Goal: Task Accomplishment & Management: Manage account settings

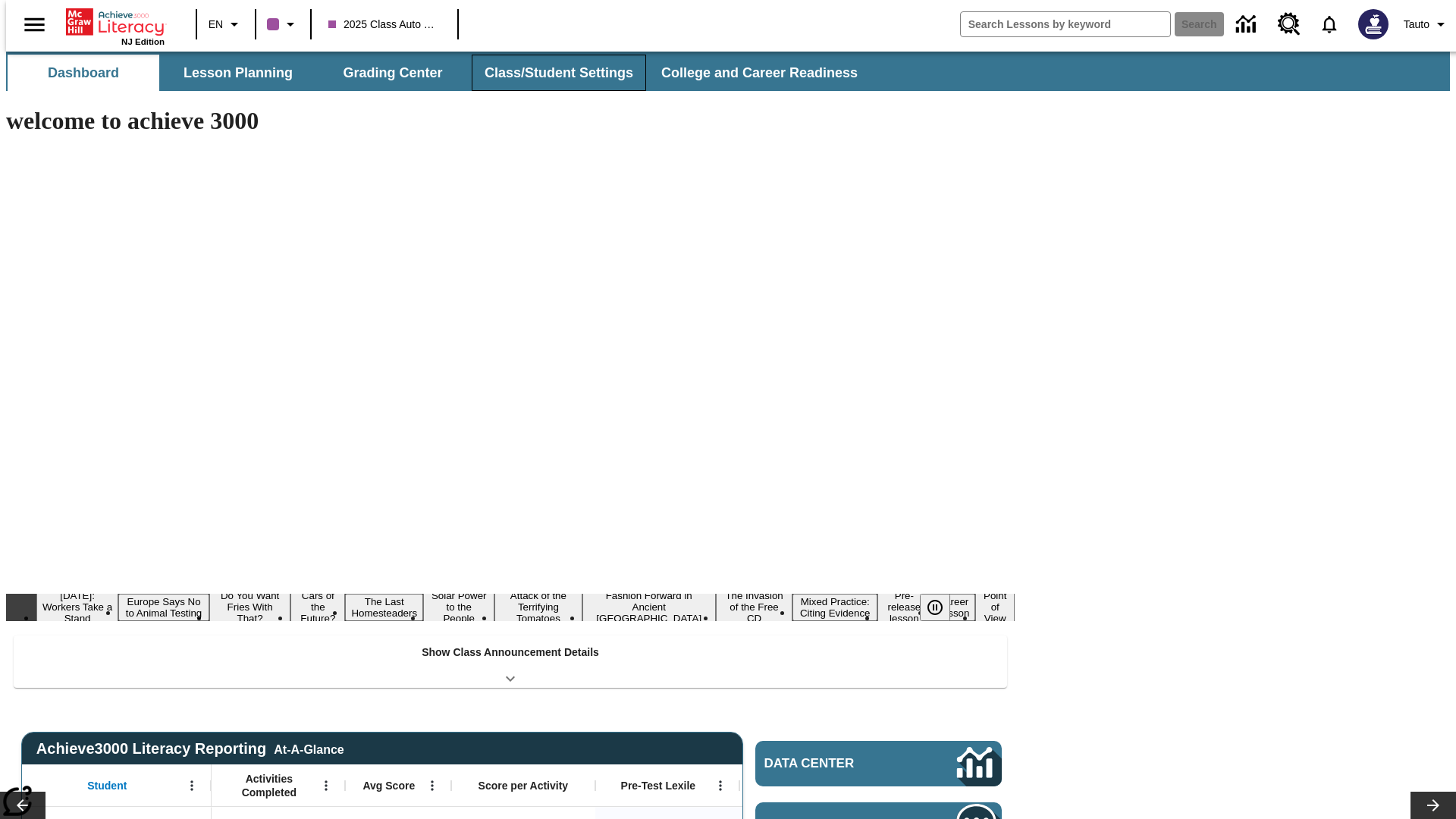
click at [551, 73] on button "Class/Student Settings" at bounding box center [559, 73] width 174 height 37
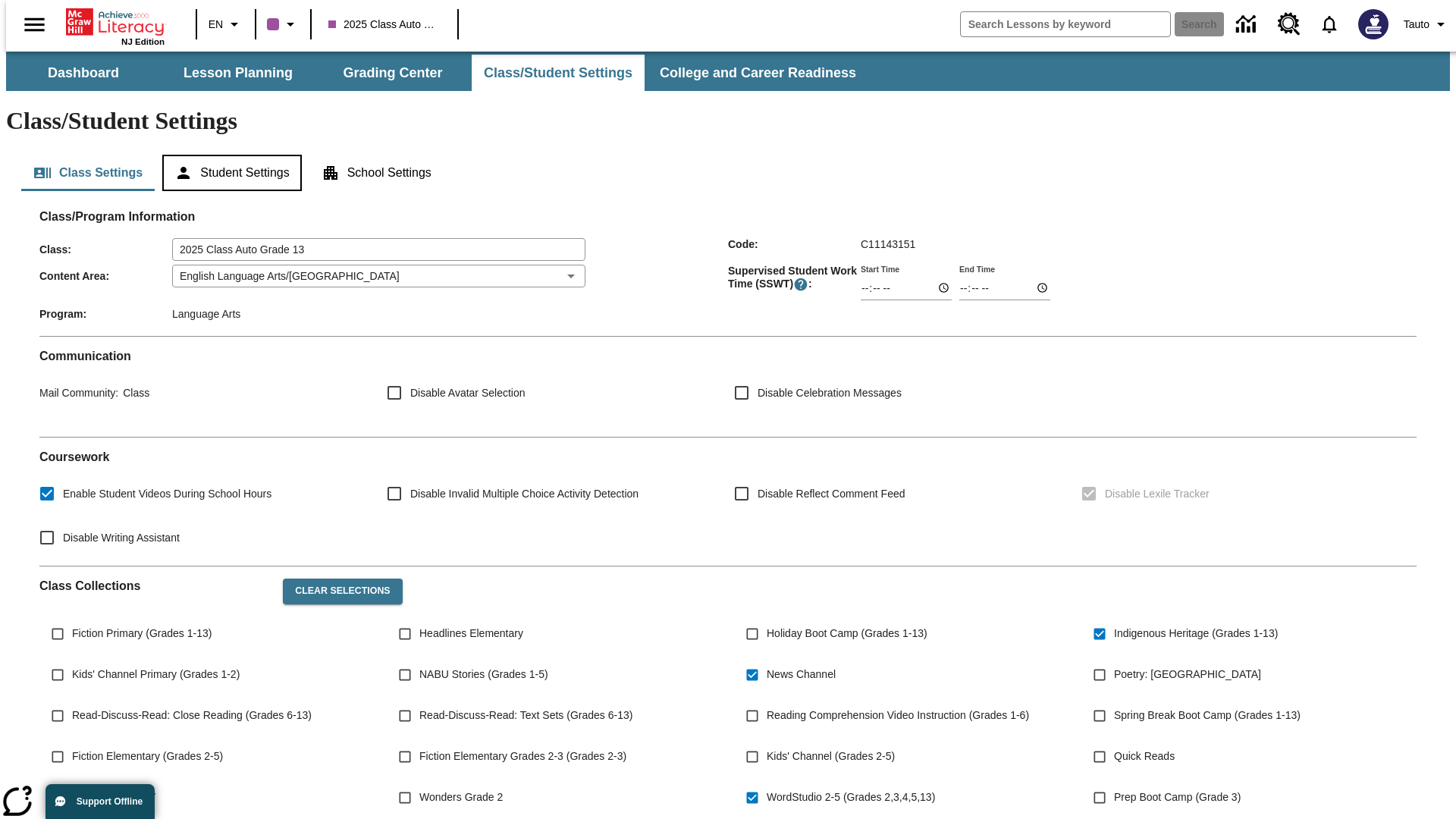
click at [228, 155] on button "Student Settings" at bounding box center [232, 173] width 139 height 37
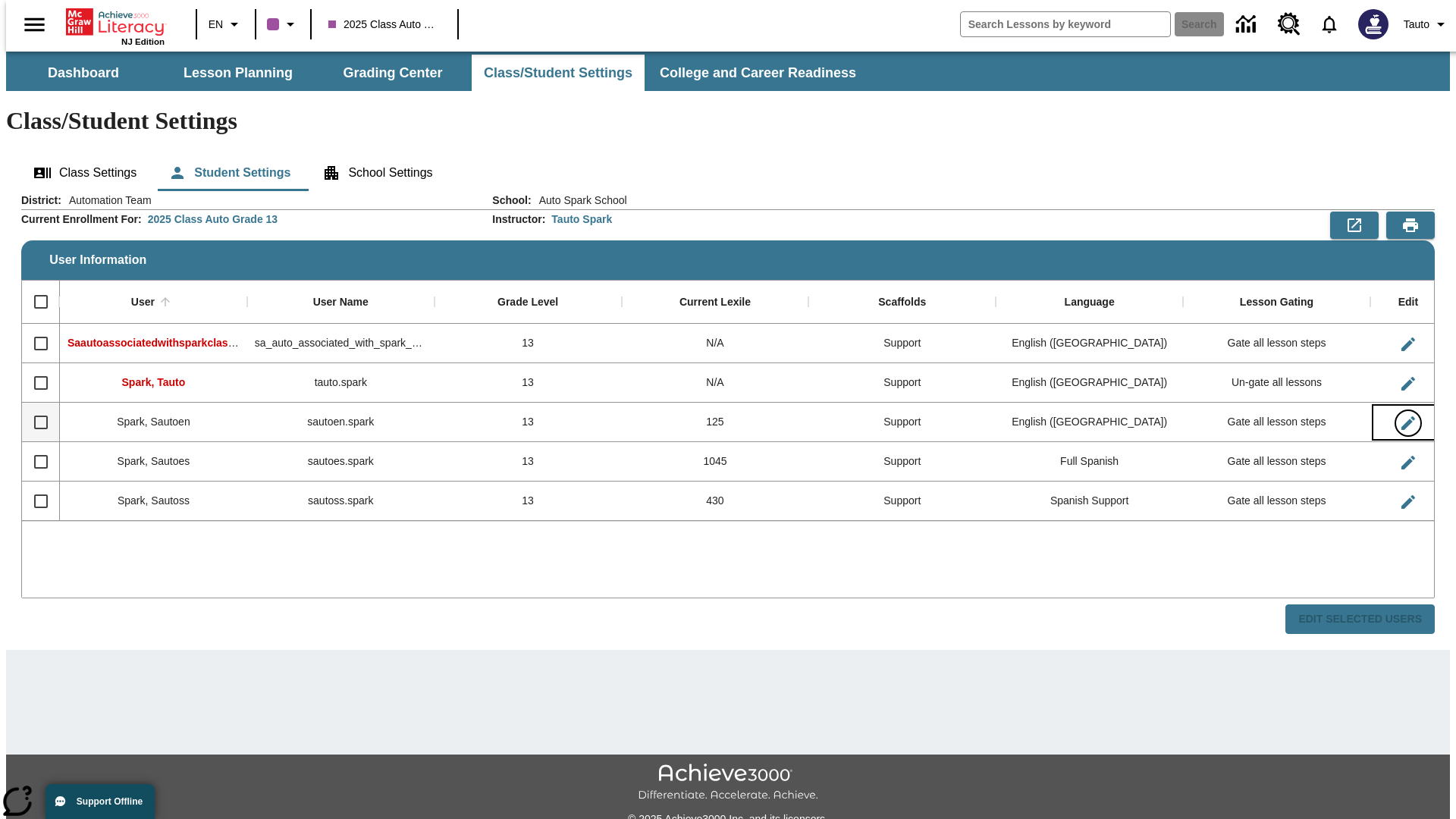
click at [1402, 417] on icon "Edit User" at bounding box center [1409, 424] width 14 height 14
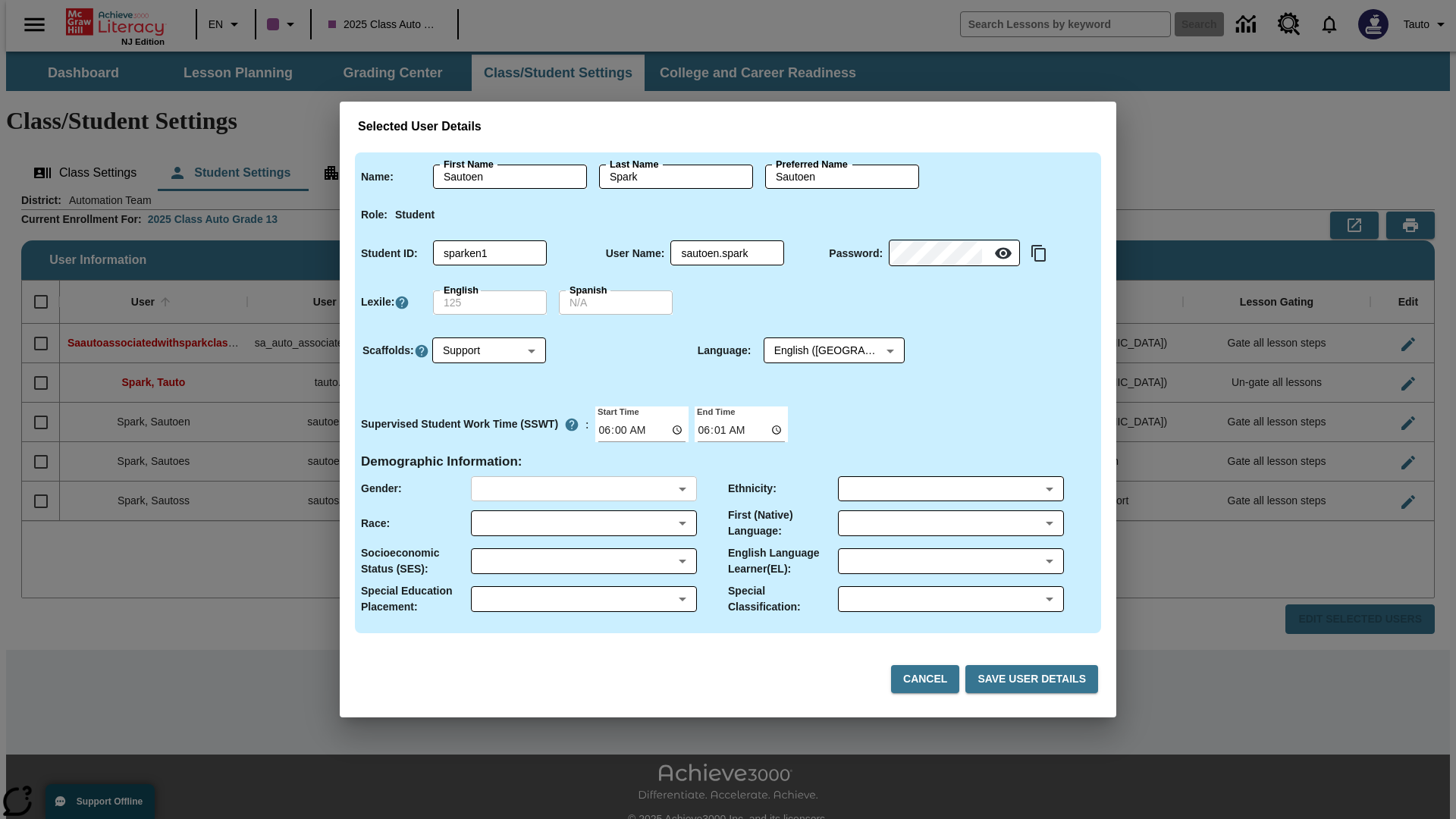
click at [583, 488] on body "Skip to main content NJ Edition EN 2025 Class Auto Grade 13 Search 0 Tauto Dash…" at bounding box center [728, 452] width 1444 height 802
click at [583, 523] on body "Skip to main content NJ Edition EN 2025 Class Auto Grade 13 Search 0 Tauto Dash…" at bounding box center [728, 452] width 1444 height 802
click at [583, 562] on body "Skip to main content NJ Edition EN 2025 Class Auto Grade 13 Search 0 Tauto Dash…" at bounding box center [728, 452] width 1444 height 802
click at [583, 600] on body "Skip to main content NJ Edition EN 2025 Class Auto Grade 13 Search 0 Tauto Dash…" at bounding box center [728, 452] width 1444 height 802
click at [950, 488] on body "Skip to main content NJ Edition EN 2025 Class Auto Grade 13 Search 0 Tauto Dash…" at bounding box center [728, 452] width 1444 height 802
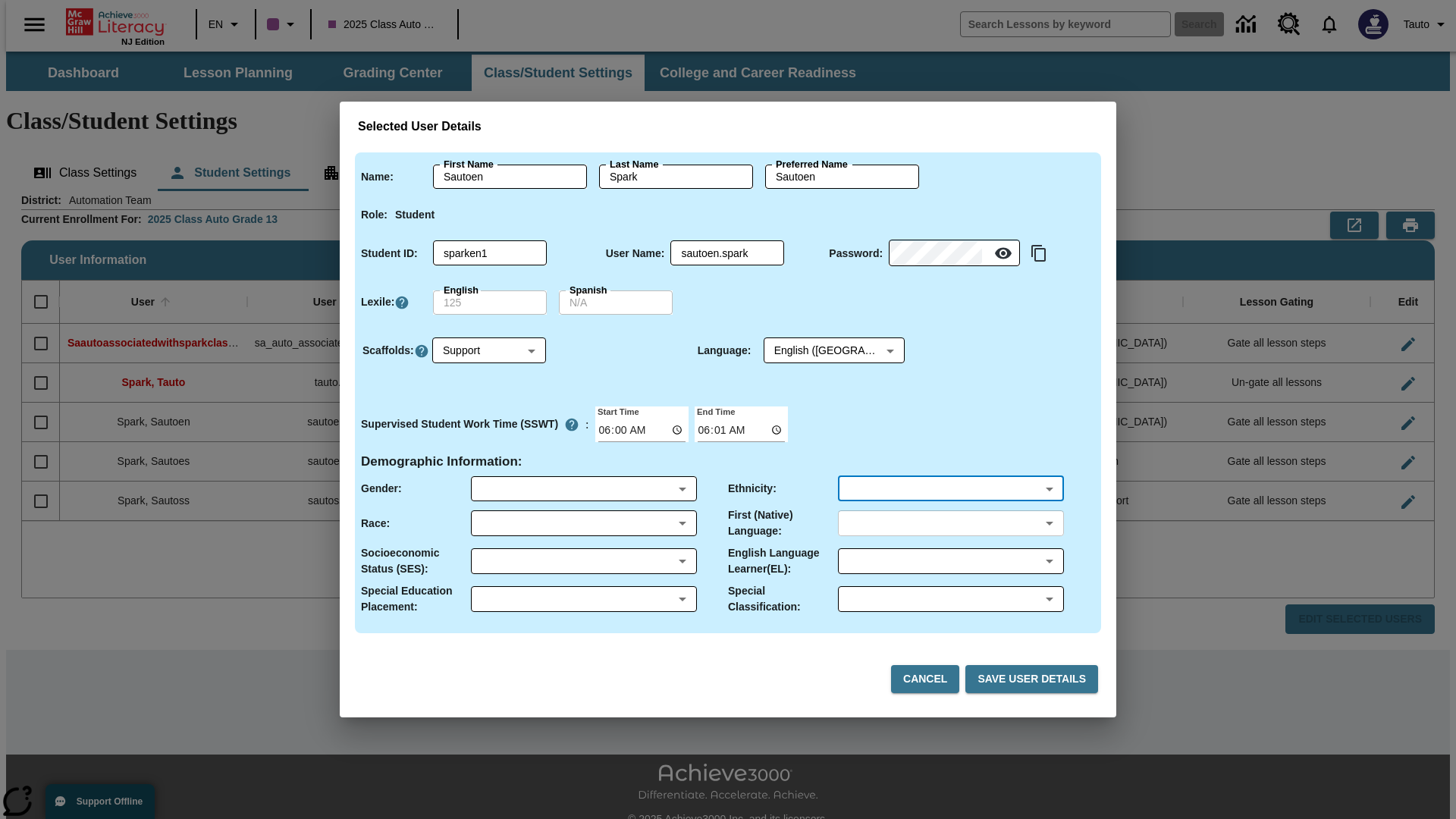
click at [950, 523] on body "Skip to main content NJ Edition EN 2025 Class Auto Grade 13 Search 0 Tauto Dash…" at bounding box center [728, 452] width 1444 height 802
click at [950, 562] on body "Skip to main content NJ Edition EN 2025 Class Auto Grade 13 Search 0 Tauto Dash…" at bounding box center [728, 452] width 1444 height 802
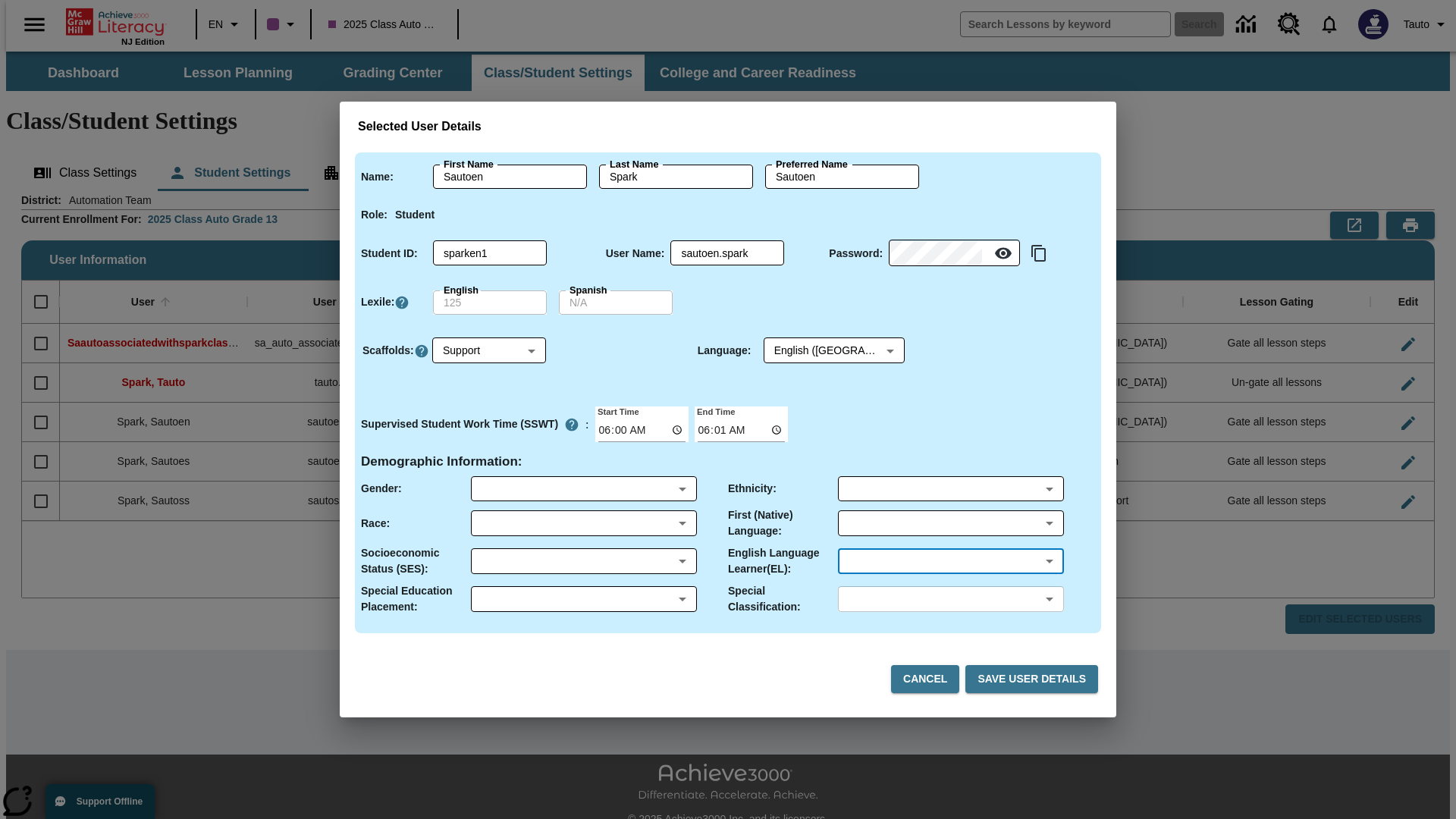
click at [950, 600] on body "Skip to main content NJ Edition EN 2025 Class Auto Grade 13 Search 0 Tauto Dash…" at bounding box center [728, 452] width 1444 height 802
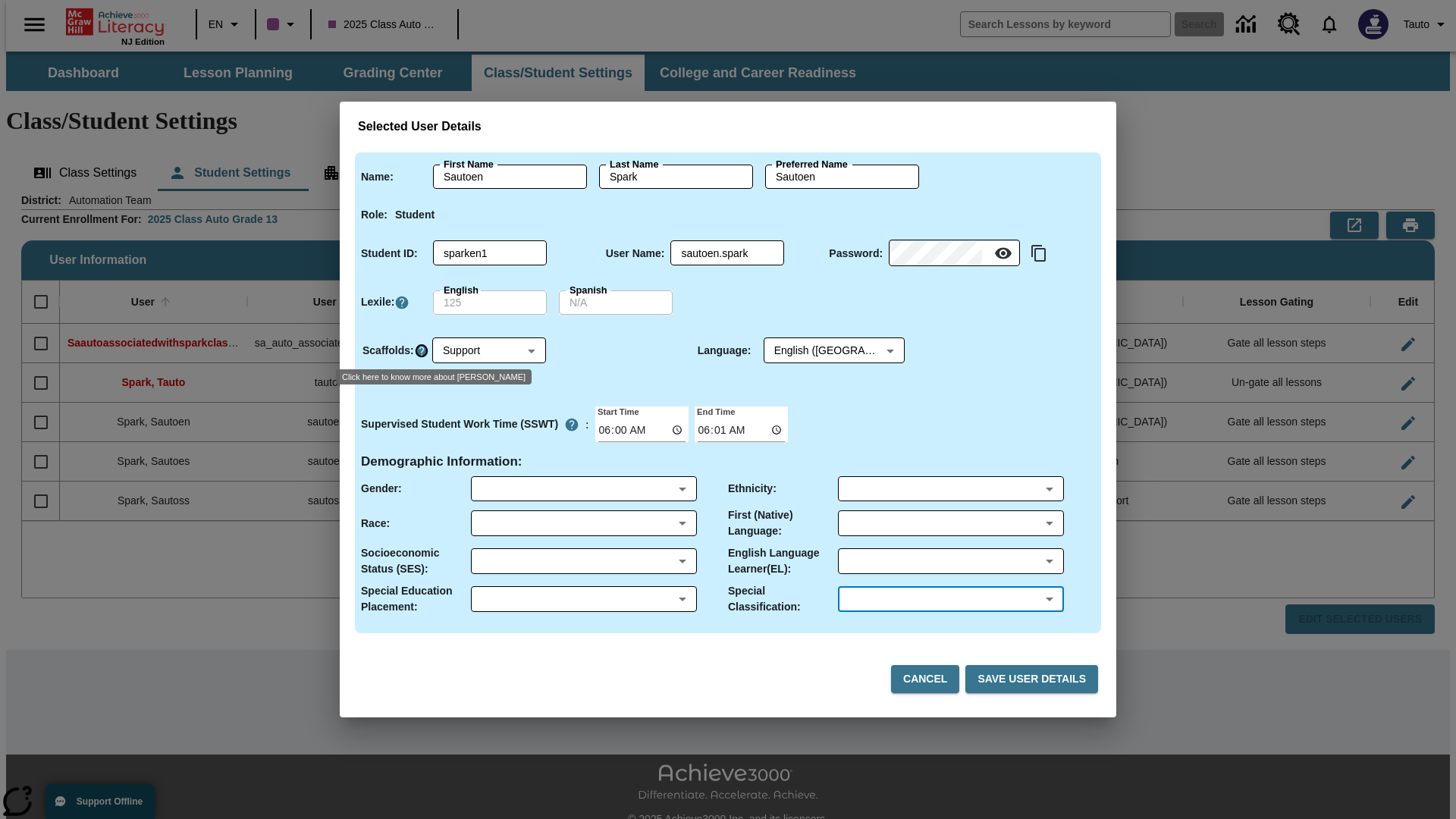
click at [421, 350] on icon "Click here to know more about Scaffolds" at bounding box center [422, 351] width 15 height 15
